Goal: Check status: Check status

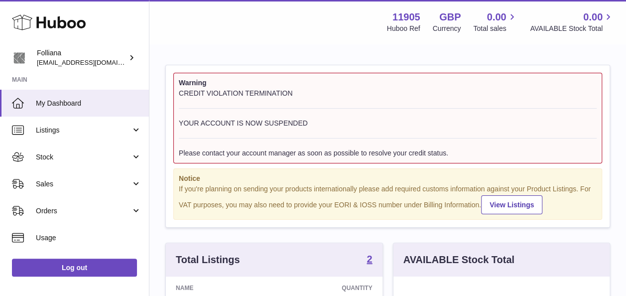
scroll to position [155, 216]
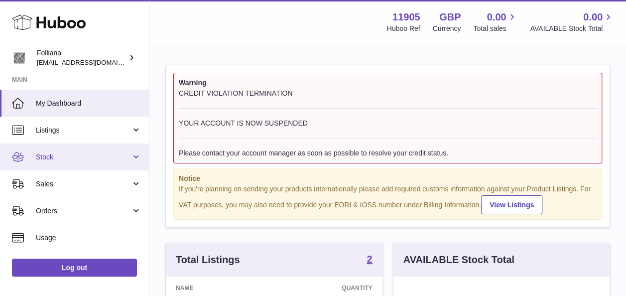
click at [72, 154] on span "Stock" at bounding box center [83, 156] width 95 height 9
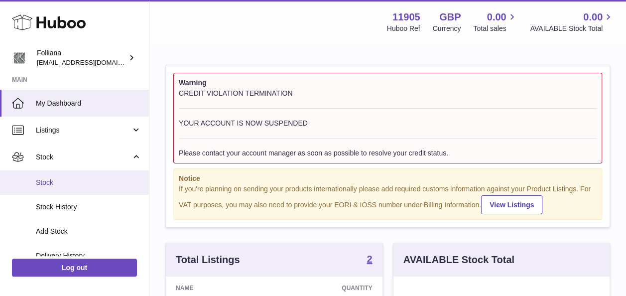
click at [81, 174] on link "Stock" at bounding box center [74, 182] width 149 height 24
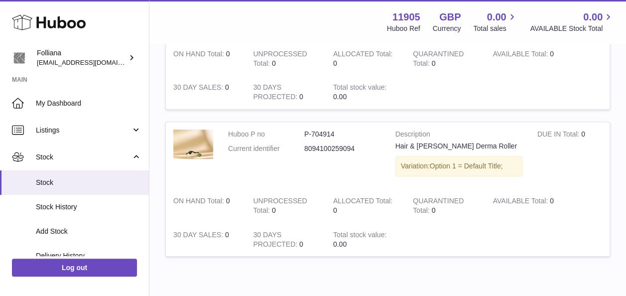
scroll to position [213, 0]
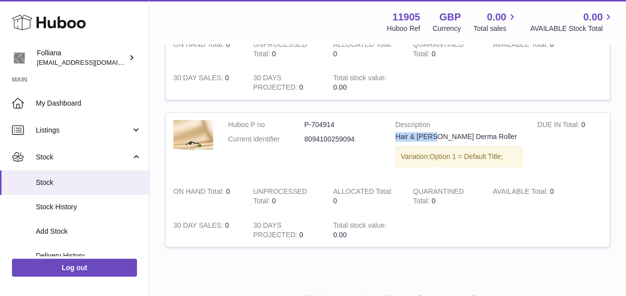
drag, startPoint x: 438, startPoint y: 145, endPoint x: 396, endPoint y: 143, distance: 42.4
click at [396, 141] on div "Hair & [PERSON_NAME] Derma Roller" at bounding box center [458, 136] width 127 height 9
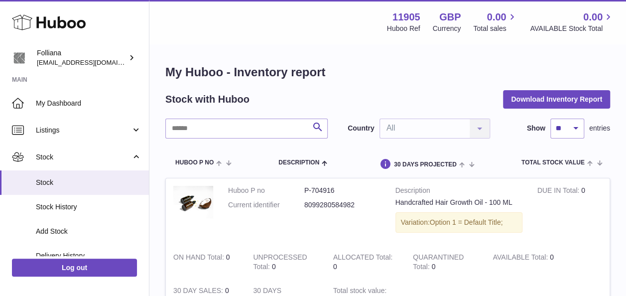
scroll to position [0, 0]
